Goal: Task Accomplishment & Management: Manage account settings

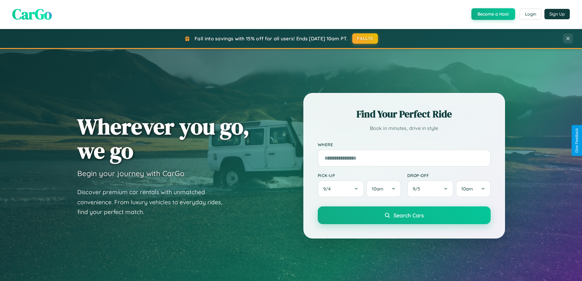
scroll to position [263, 0]
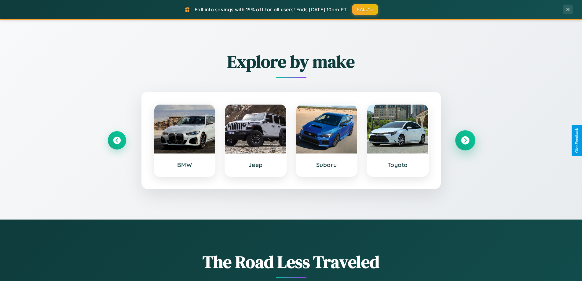
click at [465, 140] on icon at bounding box center [465, 140] width 8 height 8
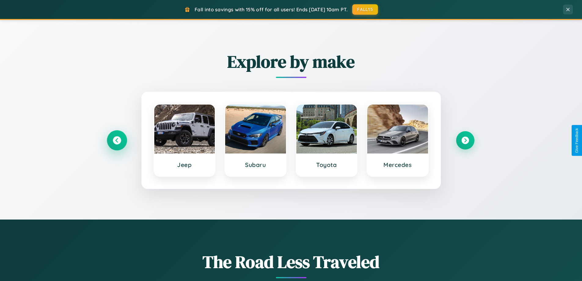
click at [117, 140] on icon at bounding box center [117, 140] width 8 height 8
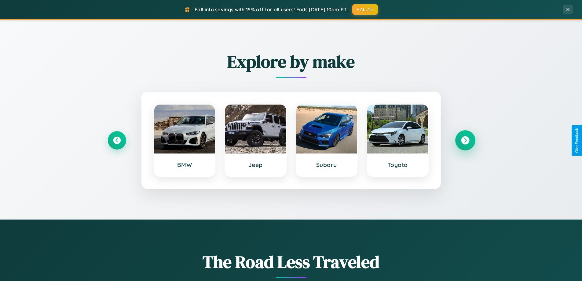
click at [465, 140] on icon at bounding box center [465, 140] width 8 height 8
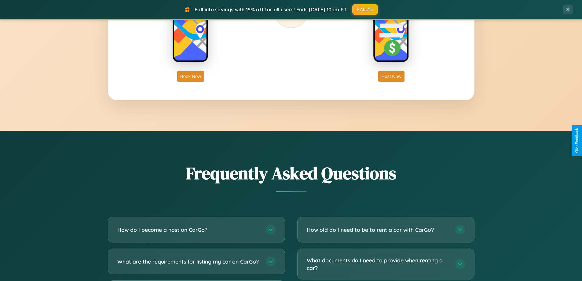
scroll to position [1175, 0]
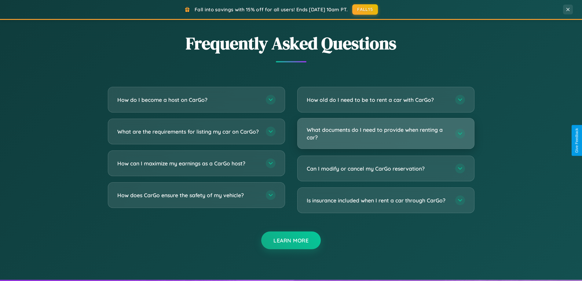
click at [386, 133] on h3 "What documents do I need to provide when renting a car?" at bounding box center [378, 133] width 142 height 15
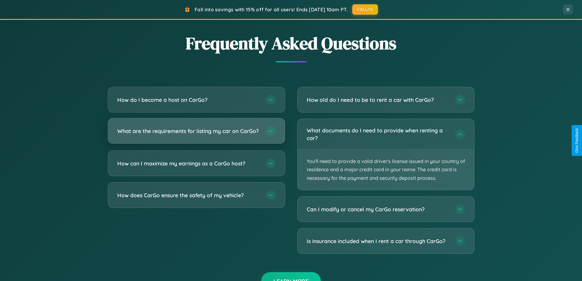
click at [196, 133] on h3 "What are the requirements for listing my car on CarGo?" at bounding box center [188, 131] width 142 height 8
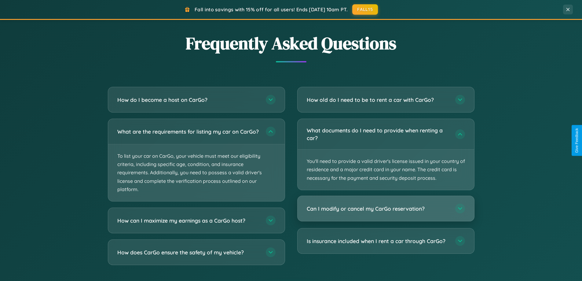
click at [386, 209] on h3 "Can I modify or cancel my CarGo reservation?" at bounding box center [378, 209] width 142 height 8
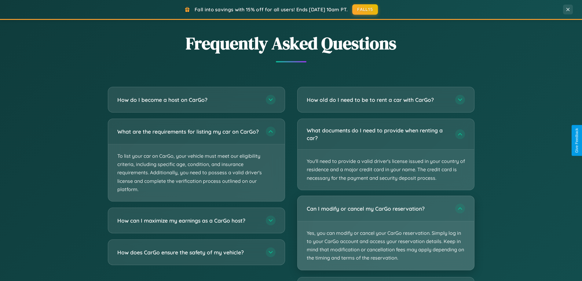
click at [386, 233] on p "Yes, you can modify or cancel your CarGo reservation. Simply log in to your Car…" at bounding box center [386, 245] width 177 height 49
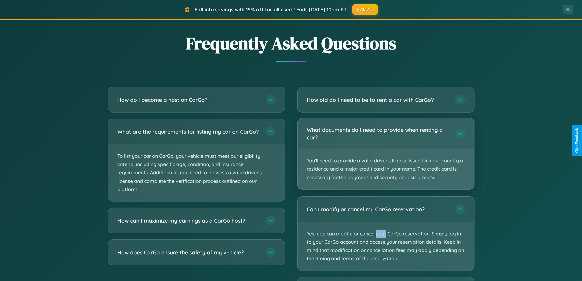
click at [386, 154] on p "You'll need to provide a valid driver's license issued in your country of resid…" at bounding box center [386, 169] width 177 height 40
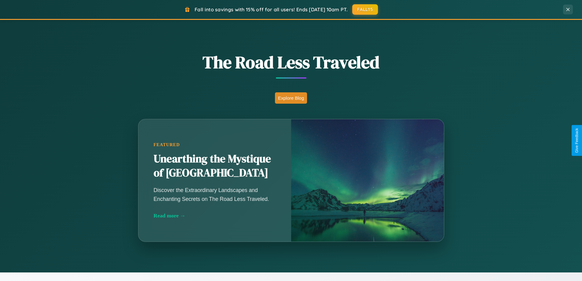
scroll to position [420, 0]
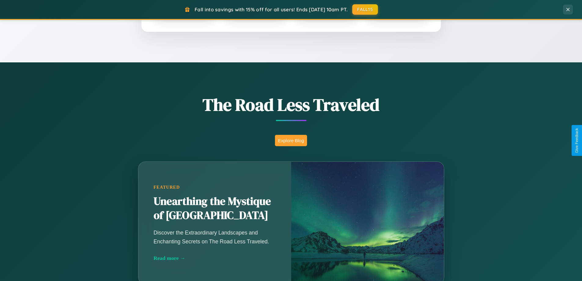
click at [291, 140] on button "Explore Blog" at bounding box center [291, 140] width 32 height 11
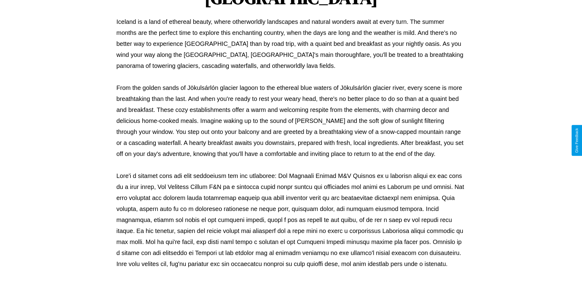
scroll to position [198, 0]
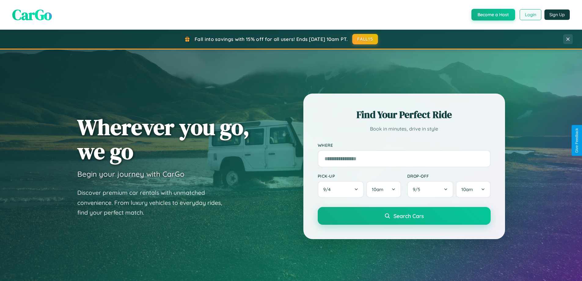
click at [530, 15] on button "Login" at bounding box center [531, 14] width 22 height 11
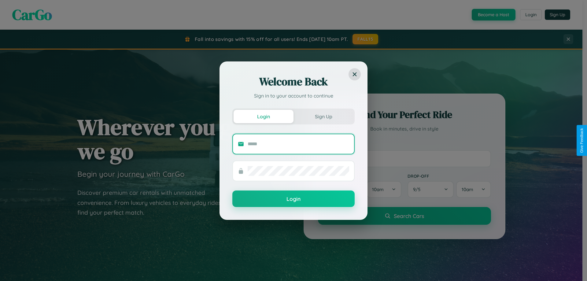
click at [298, 144] on input "text" at bounding box center [297, 144] width 101 height 10
type input "**********"
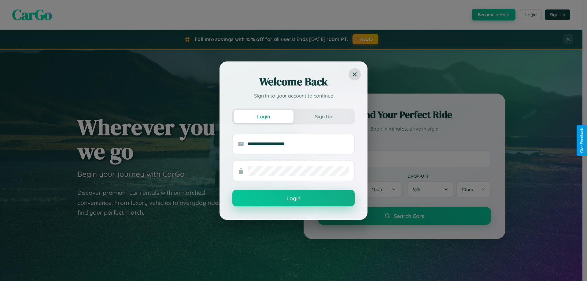
click at [293, 198] on button "Login" at bounding box center [293, 198] width 122 height 16
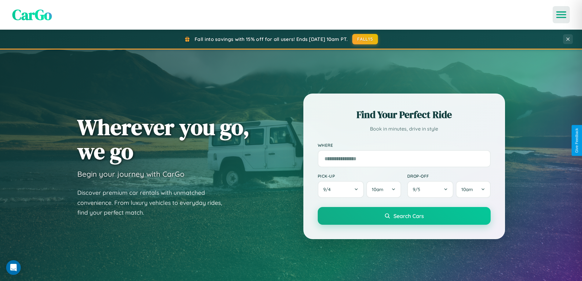
click at [561, 15] on icon "Open menu" at bounding box center [561, 14] width 9 height 5
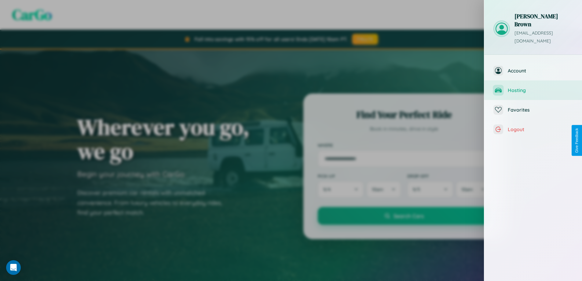
click at [533, 87] on span "Hosting" at bounding box center [540, 90] width 65 height 6
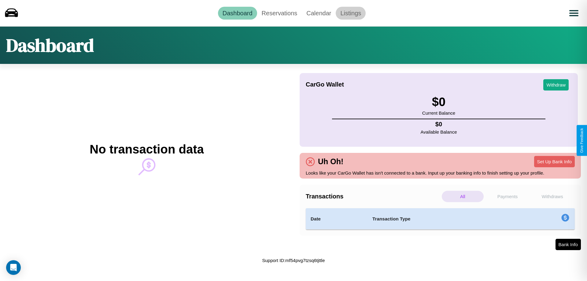
click at [350, 13] on link "Listings" at bounding box center [350, 13] width 30 height 13
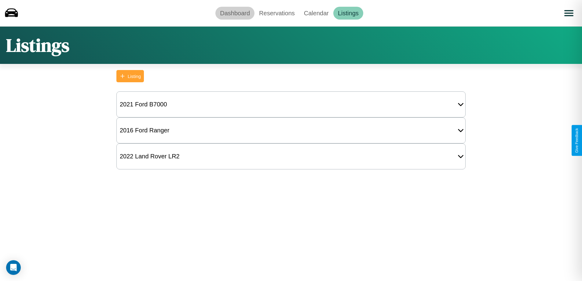
click at [235, 13] on link "Dashboard" at bounding box center [234, 13] width 39 height 13
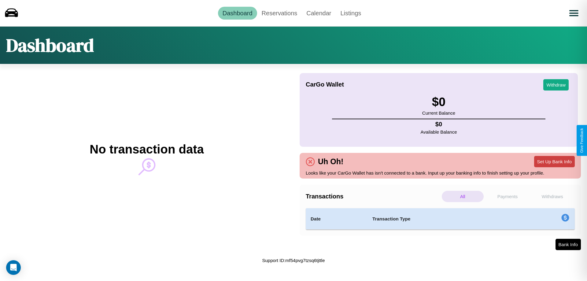
click at [554, 161] on button "Set Up Bank Info" at bounding box center [554, 161] width 41 height 11
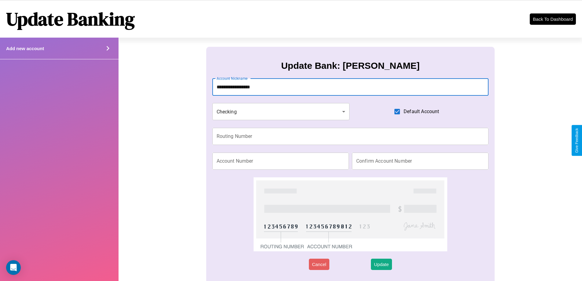
type input "**********"
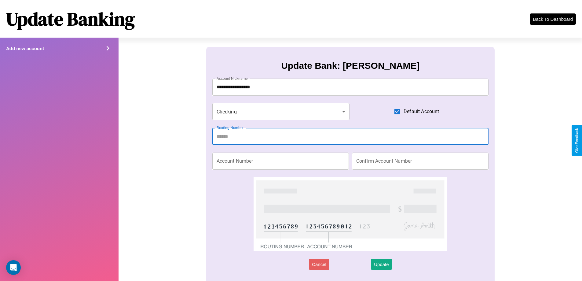
click at [350, 136] on input "Routing Number" at bounding box center [350, 136] width 276 height 17
type input "*********"
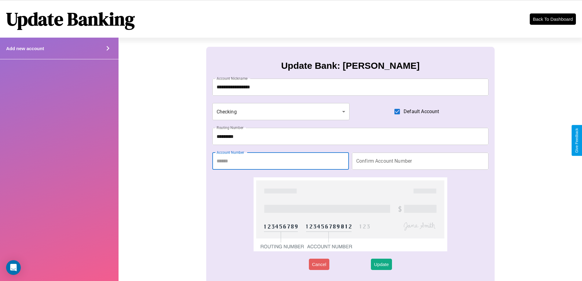
click at [280, 161] on input "Account Number" at bounding box center [280, 160] width 137 height 17
type input "********"
click at [420, 161] on input "Confirm Account Number" at bounding box center [420, 160] width 137 height 17
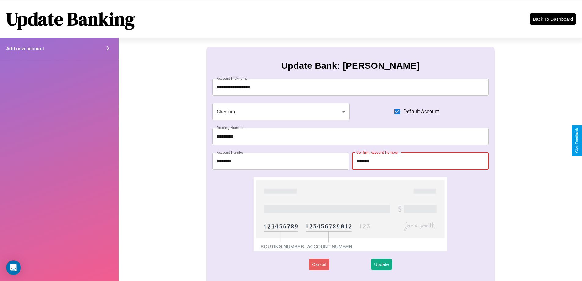
type input "********"
